Goal: Find specific page/section: Find specific page/section

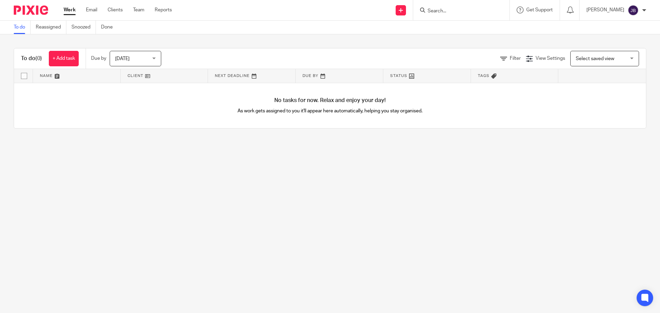
click at [481, 13] on input "Search" at bounding box center [458, 11] width 62 height 6
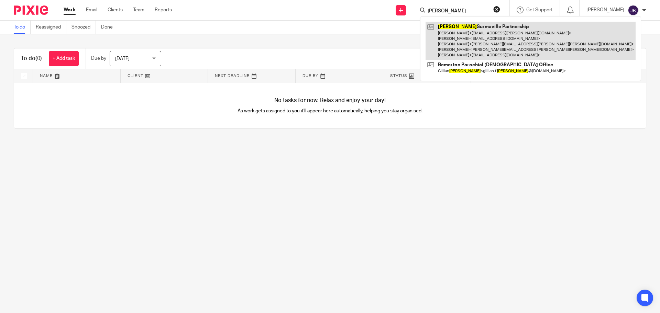
type input "[PERSON_NAME]"
click at [506, 38] on link at bounding box center [531, 41] width 210 height 38
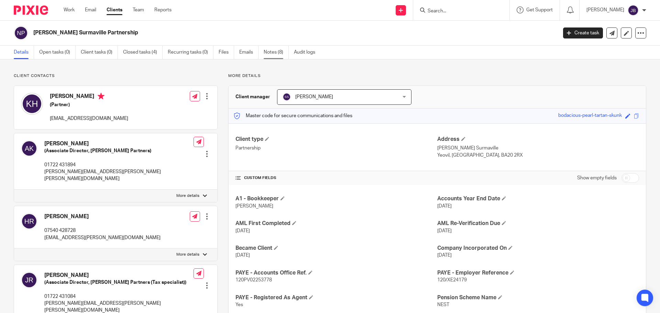
click at [274, 50] on link "Notes (8)" at bounding box center [276, 52] width 25 height 13
